Goal: Task Accomplishment & Management: Manage account settings

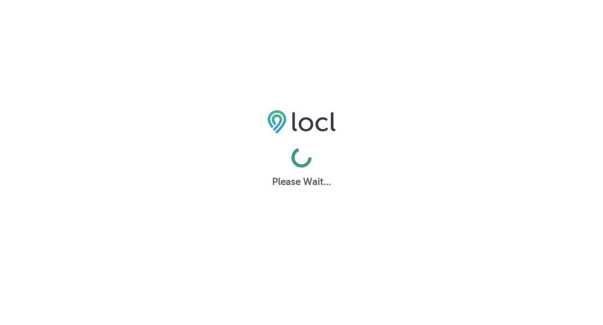
select select "US"
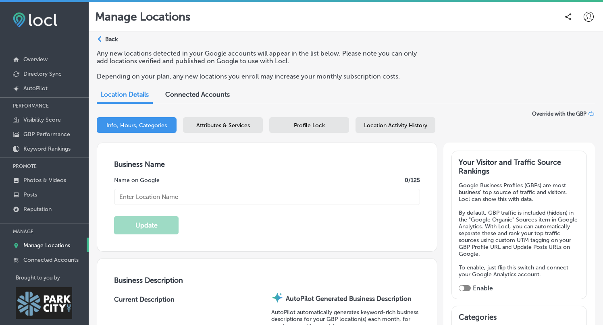
type textarea "Sea to Ski Property Management specializes in [GEOGRAPHIC_DATA] property manage…"
type input "[STREET_ADDRESS]"
type input "Unit 13"
type input "[GEOGRAPHIC_DATA]"
type input "84098"
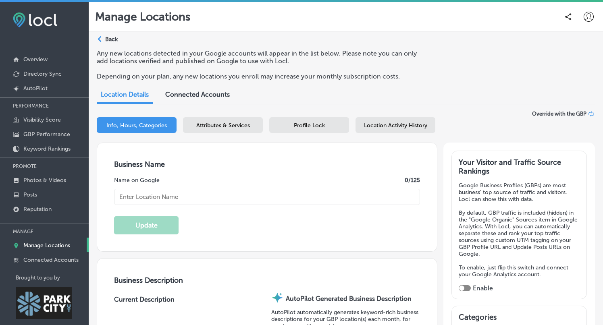
type input "US"
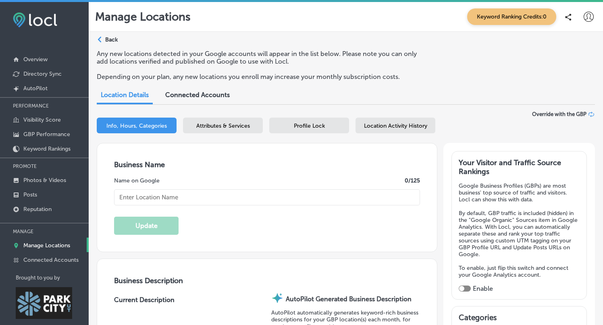
type input "[URL][DOMAIN_NAME]"
type textarea "Sea to Ski Property Management delivers bespoke care for discerning homeowners,…"
type input "30"
type input "[PHONE_NUMBER]"
type input "Sea to Ski Property Management"
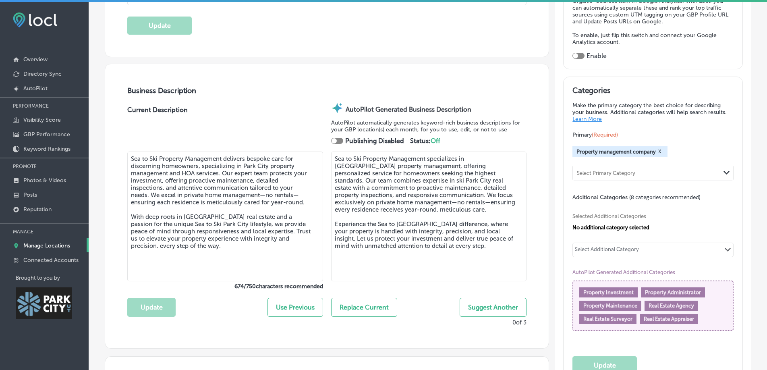
scroll to position [2, 0]
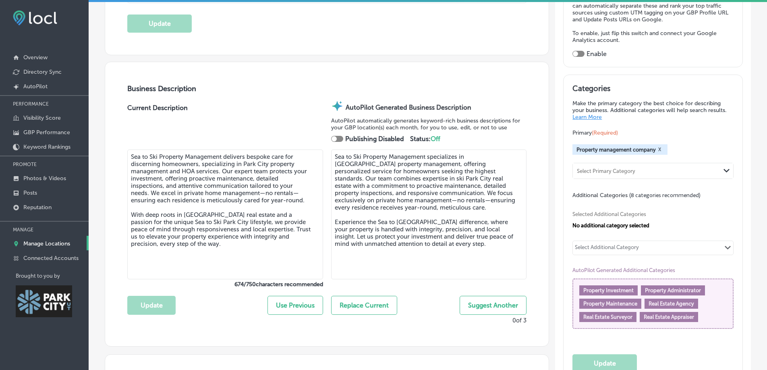
drag, startPoint x: 184, startPoint y: 216, endPoint x: 193, endPoint y: 215, distance: 8.1
click at [193, 215] on textarea "Sea to Ski Property Management delivers bespoke care for discerning homeowners,…" at bounding box center [225, 214] width 196 height 130
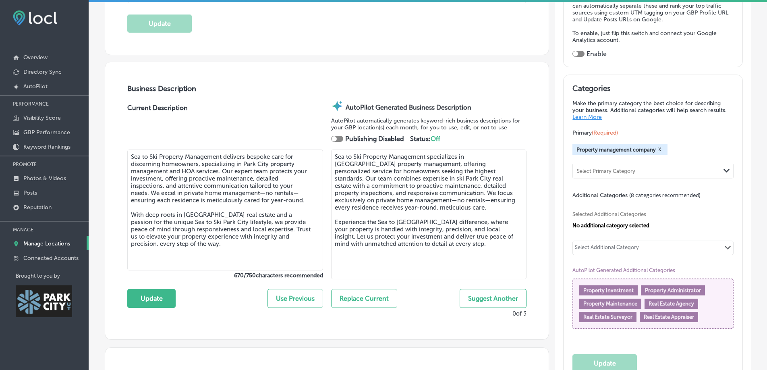
drag, startPoint x: 210, startPoint y: 215, endPoint x: 241, endPoint y: 217, distance: 30.7
click at [241, 217] on textarea "Sea to Ski Property Management delivers bespoke care for discerning homeowners,…" at bounding box center [225, 209] width 196 height 121
drag, startPoint x: 291, startPoint y: 214, endPoint x: 170, endPoint y: 214, distance: 121.2
click at [167, 222] on textarea "Sea to Ski Property Management delivers bespoke care for discerning homeowners,…" at bounding box center [225, 209] width 196 height 121
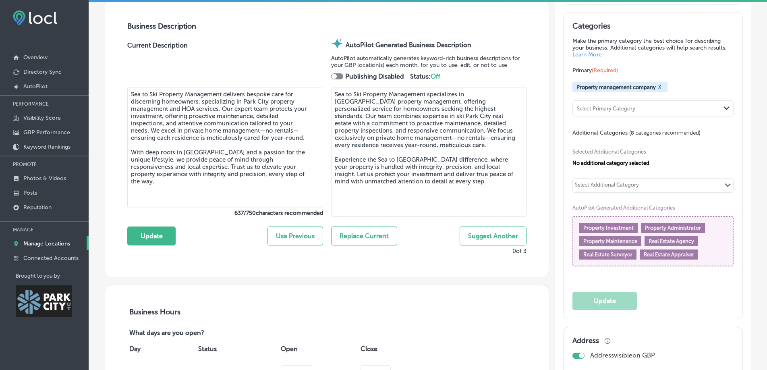
scroll to position [269, 0]
type textarea "Sea to Ski Property Management delivers bespoke care for discerning homeowners,…"
click at [153, 233] on button "Update" at bounding box center [151, 235] width 48 height 19
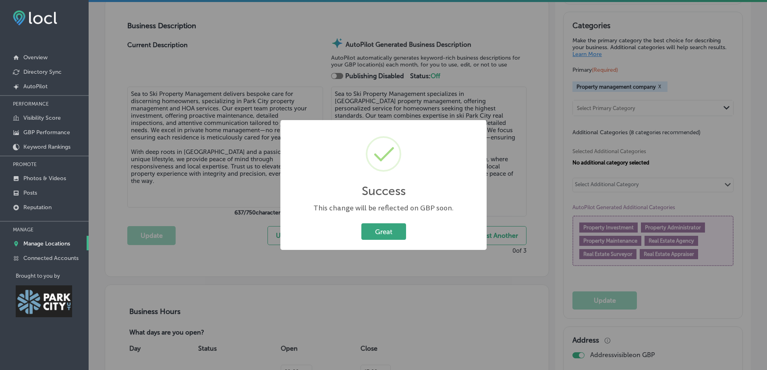
click at [372, 236] on button "Great" at bounding box center [383, 231] width 45 height 17
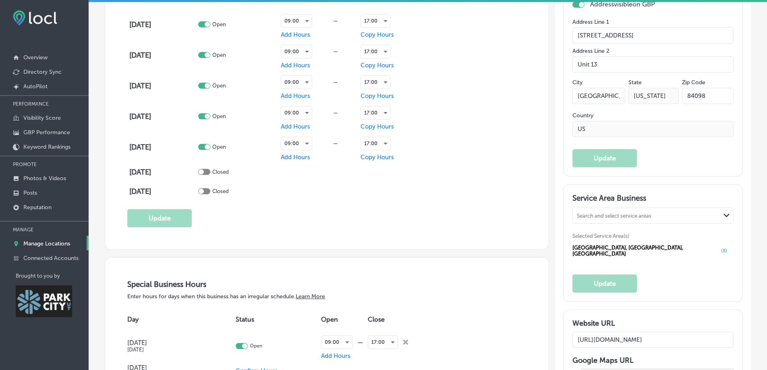
scroll to position [0, 0]
